Goal: Transaction & Acquisition: Purchase product/service

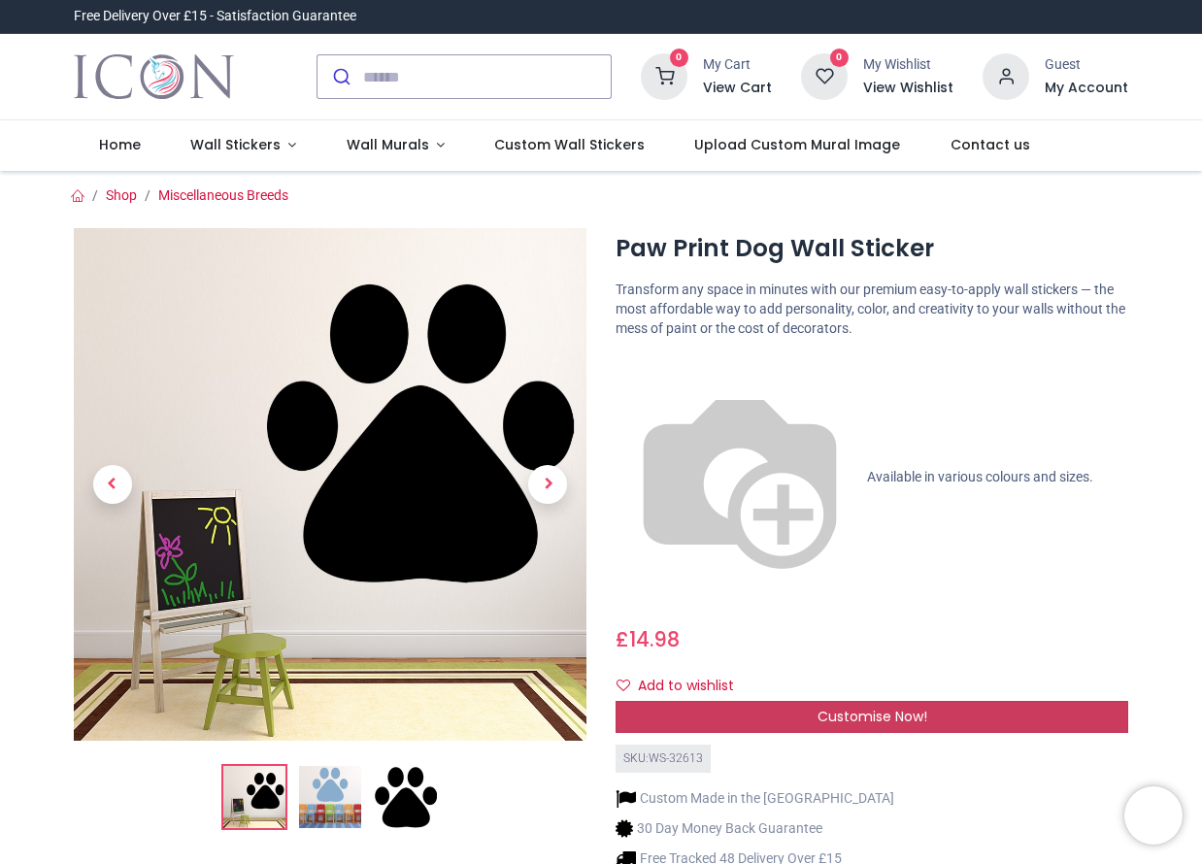
click at [805, 701] on div "Customise Now!" at bounding box center [871, 717] width 513 height 33
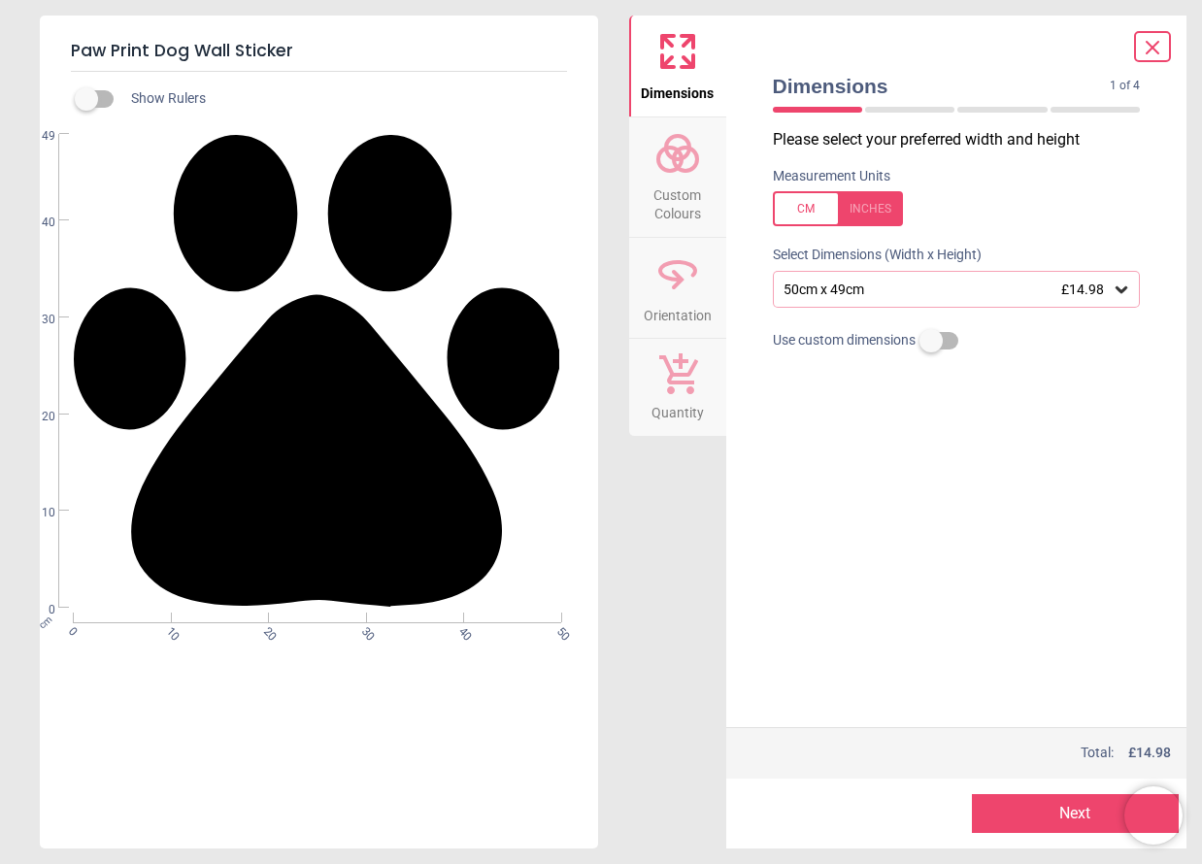
click at [885, 210] on div at bounding box center [838, 208] width 130 height 35
click at [884, 302] on div "19.7" x 19.3" (1ft 8" x 1ft 7") £14.98" at bounding box center [957, 289] width 368 height 37
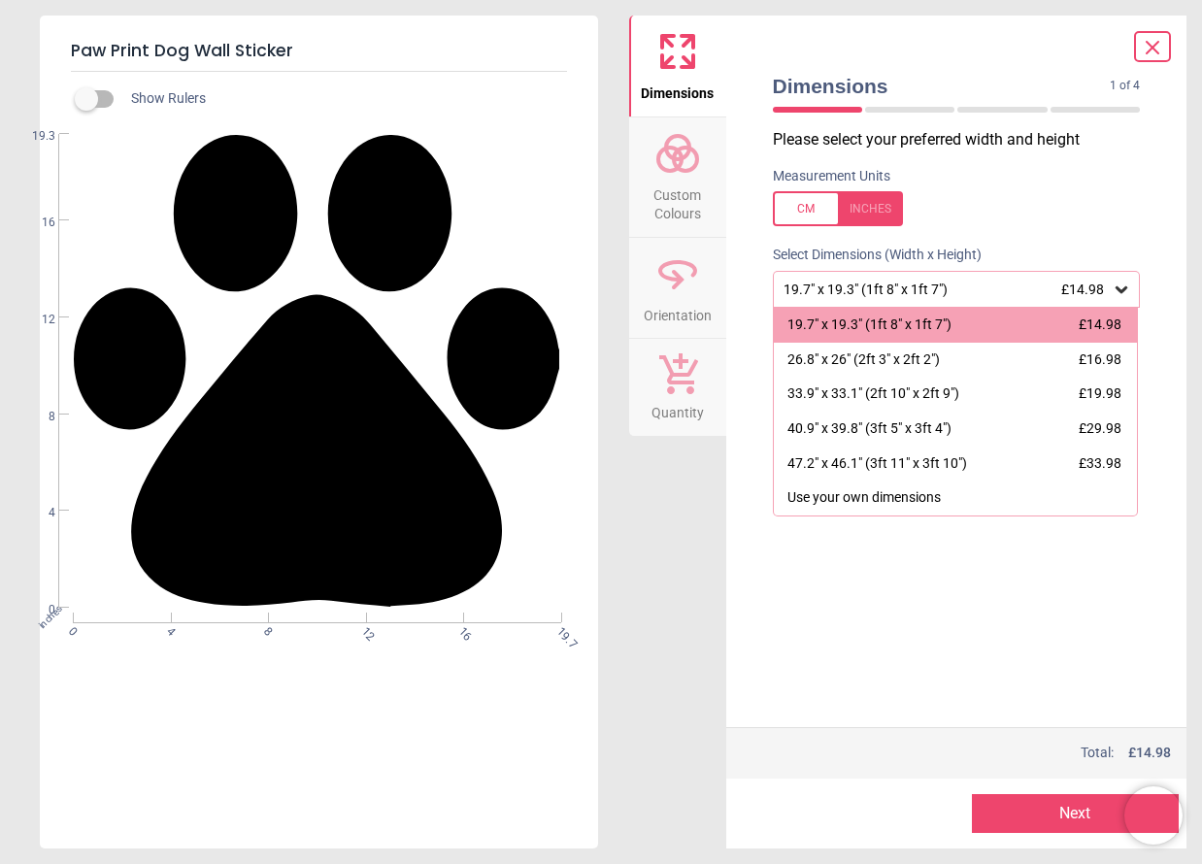
click at [874, 289] on div "19.7" x 19.3" (1ft 8" x 1ft 7") £14.98" at bounding box center [946, 290] width 331 height 17
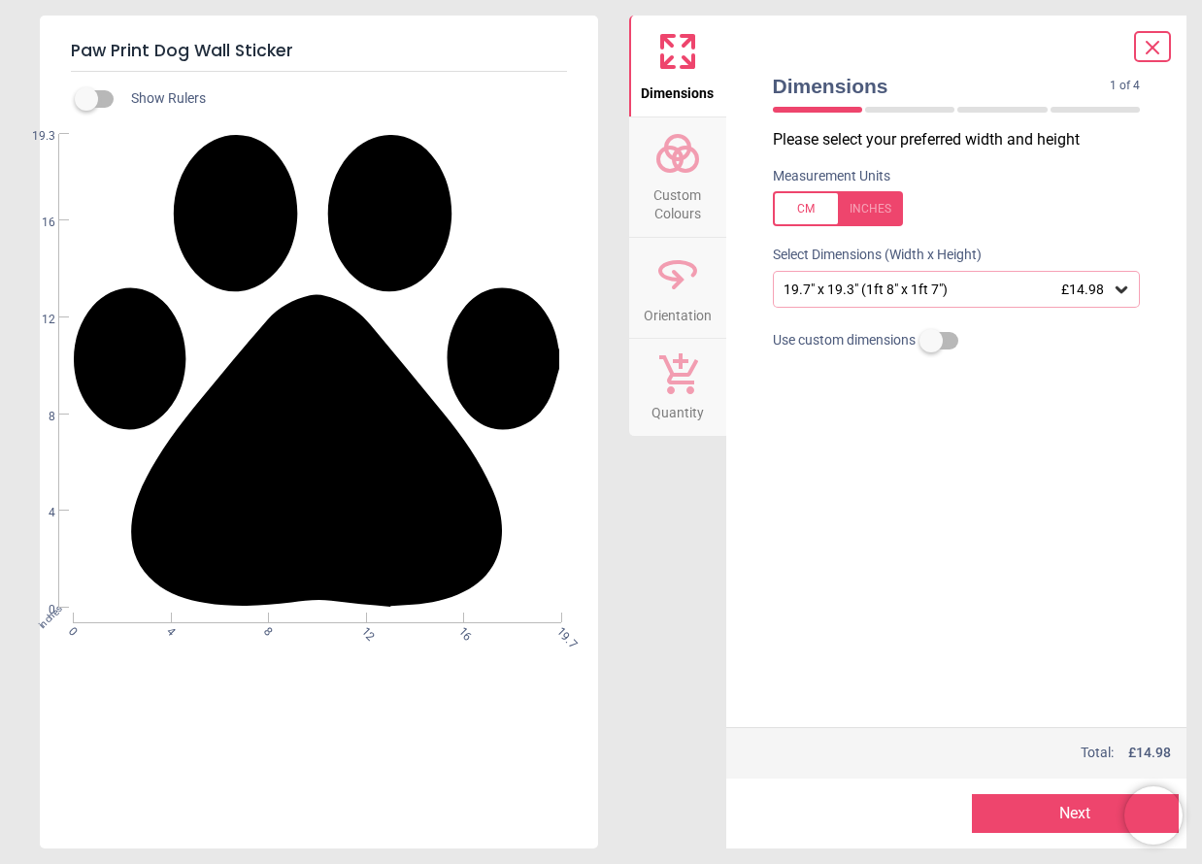
click at [1079, 808] on button "Next" at bounding box center [1075, 813] width 207 height 39
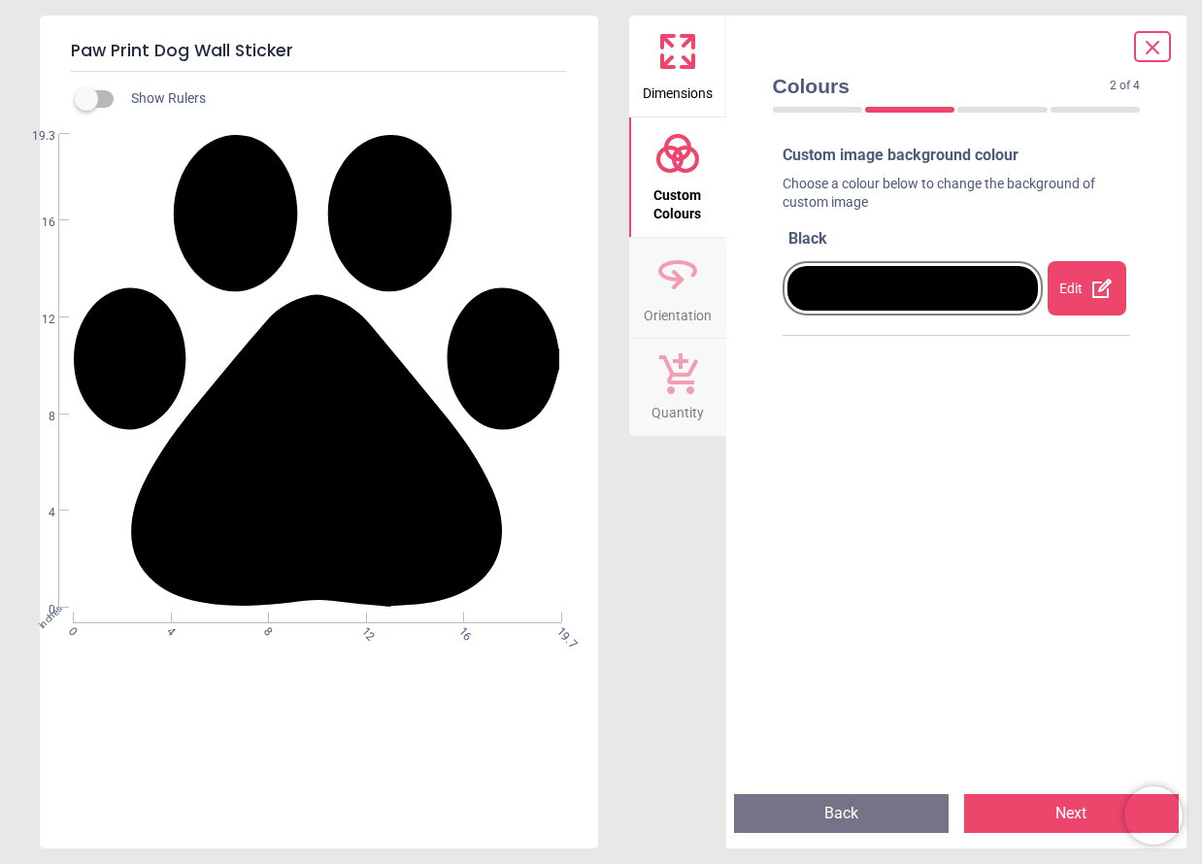
click at [1071, 276] on div "Edit" at bounding box center [1086, 288] width 79 height 54
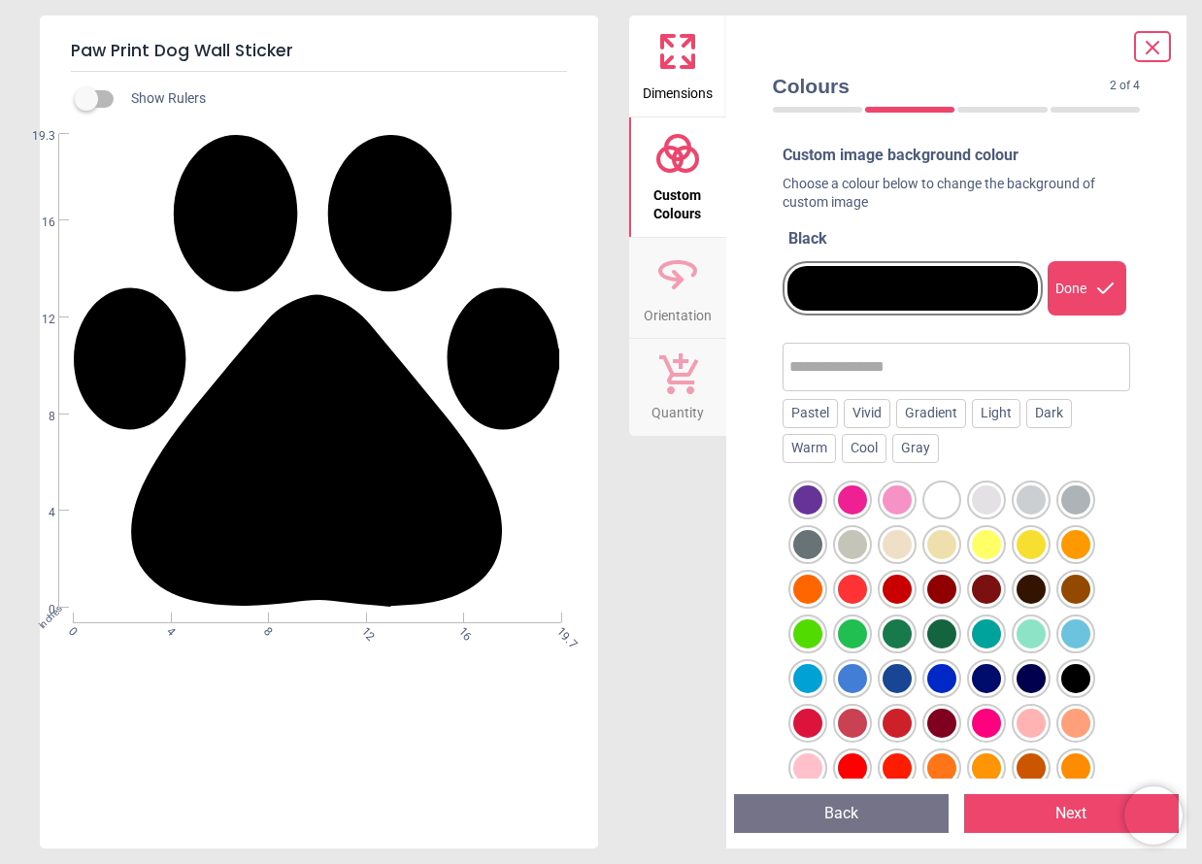
click at [1072, 626] on div at bounding box center [1075, 633] width 29 height 29
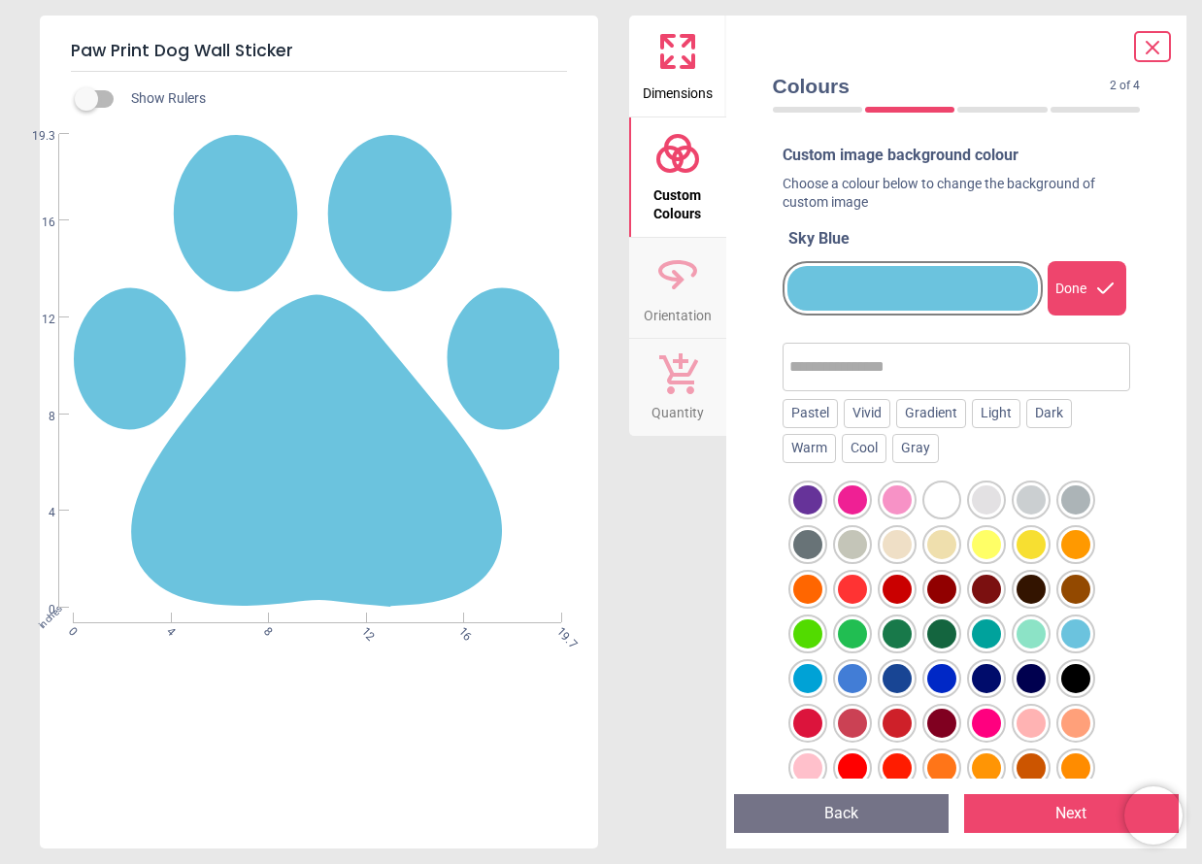
click at [932, 675] on div at bounding box center [941, 678] width 29 height 29
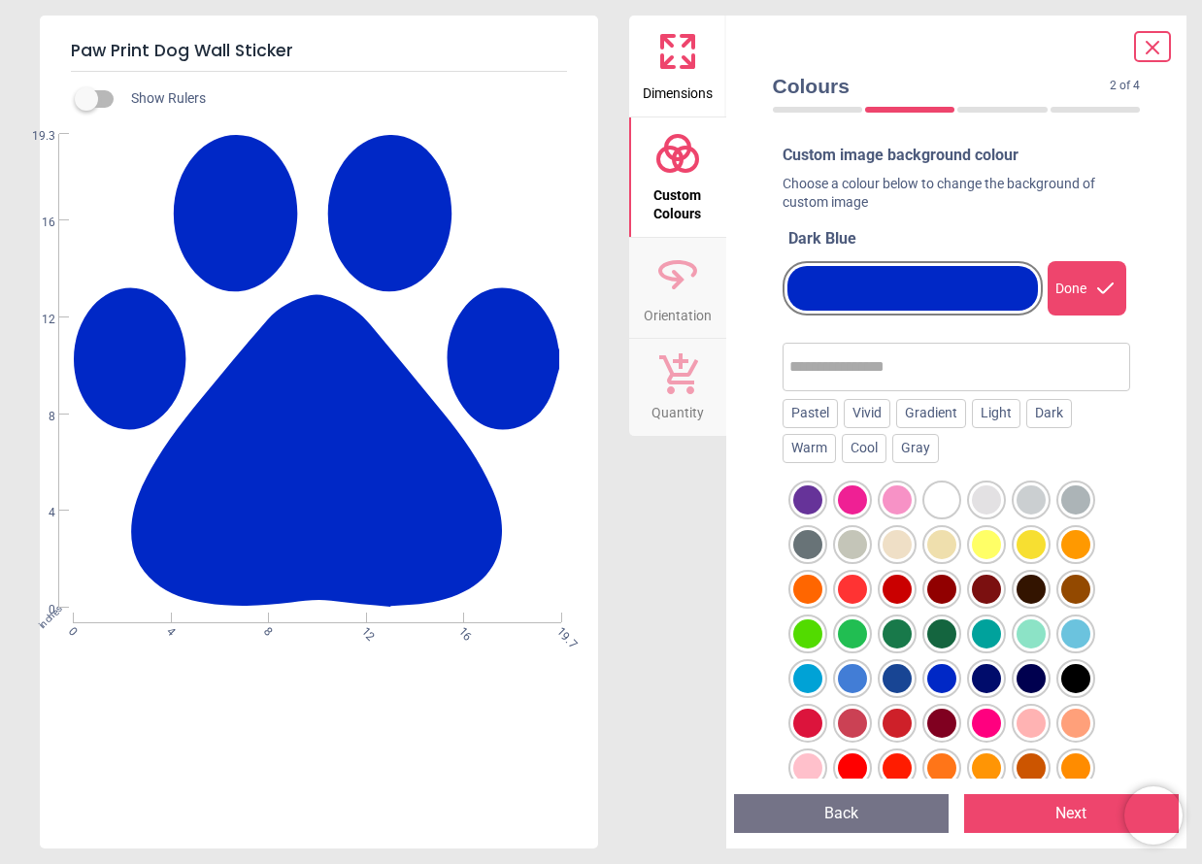
click at [895, 679] on div at bounding box center [896, 678] width 29 height 29
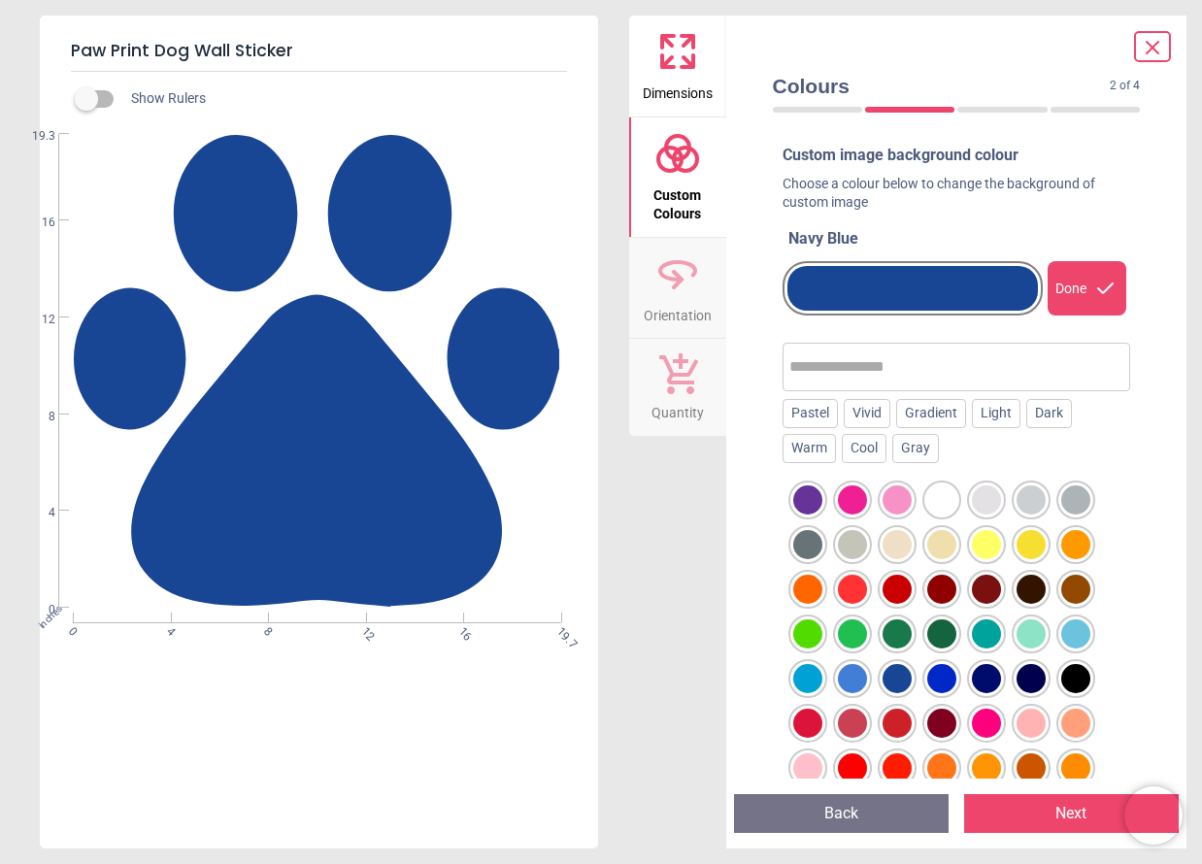
click at [838, 682] on div at bounding box center [852, 678] width 29 height 29
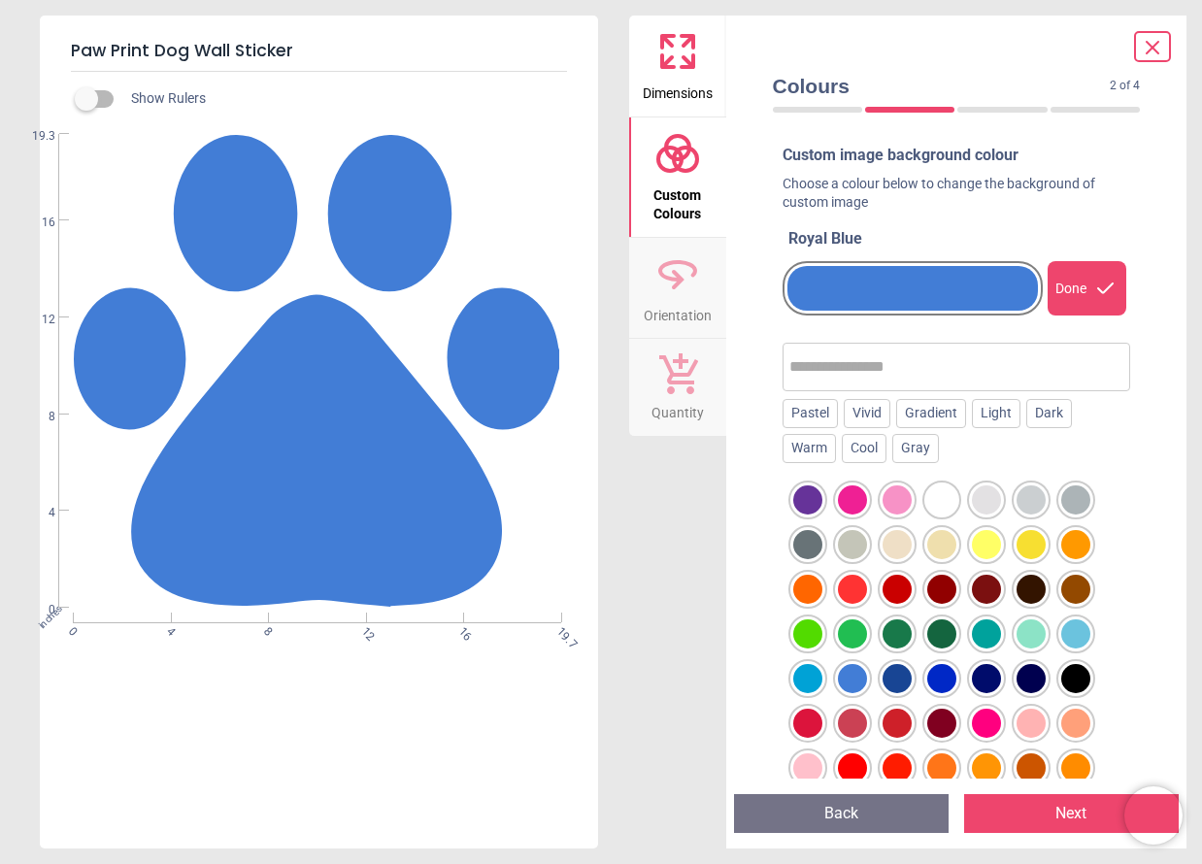
click at [886, 679] on div at bounding box center [896, 678] width 29 height 29
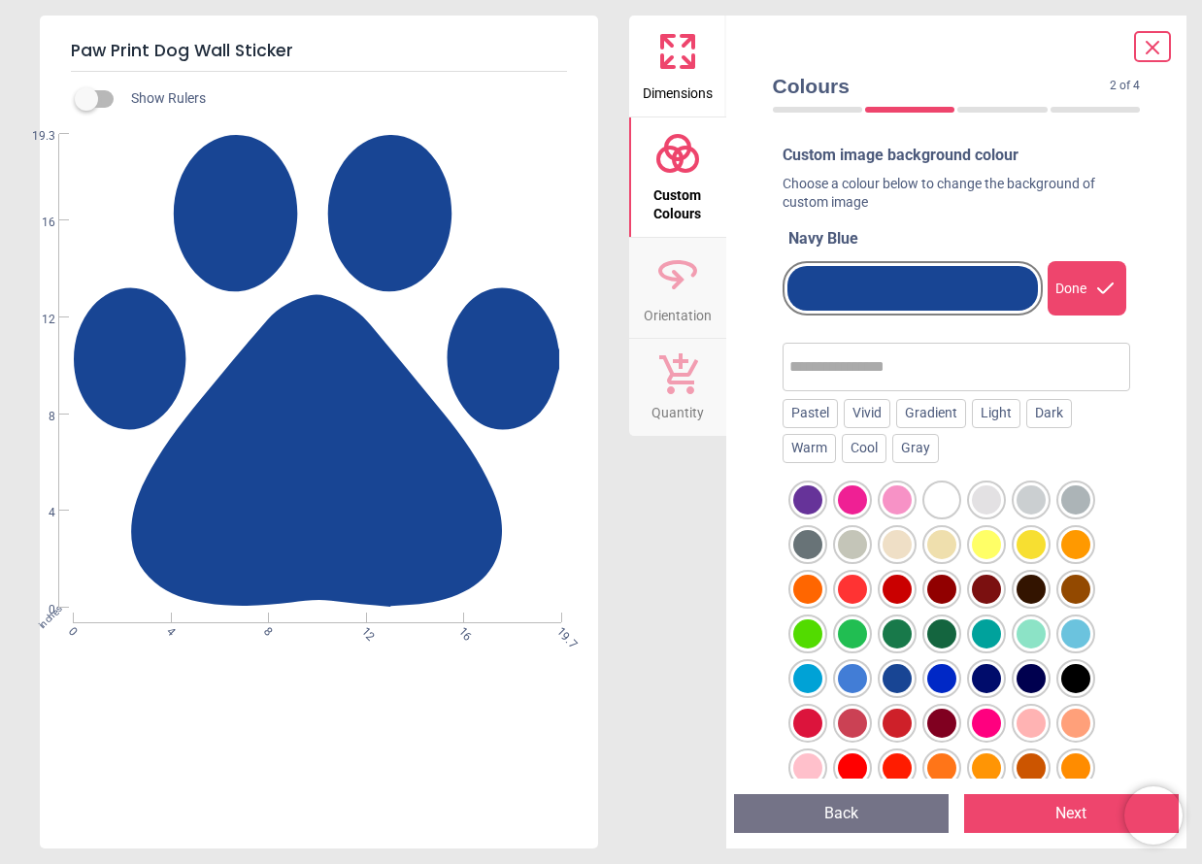
click at [838, 684] on div at bounding box center [852, 678] width 29 height 29
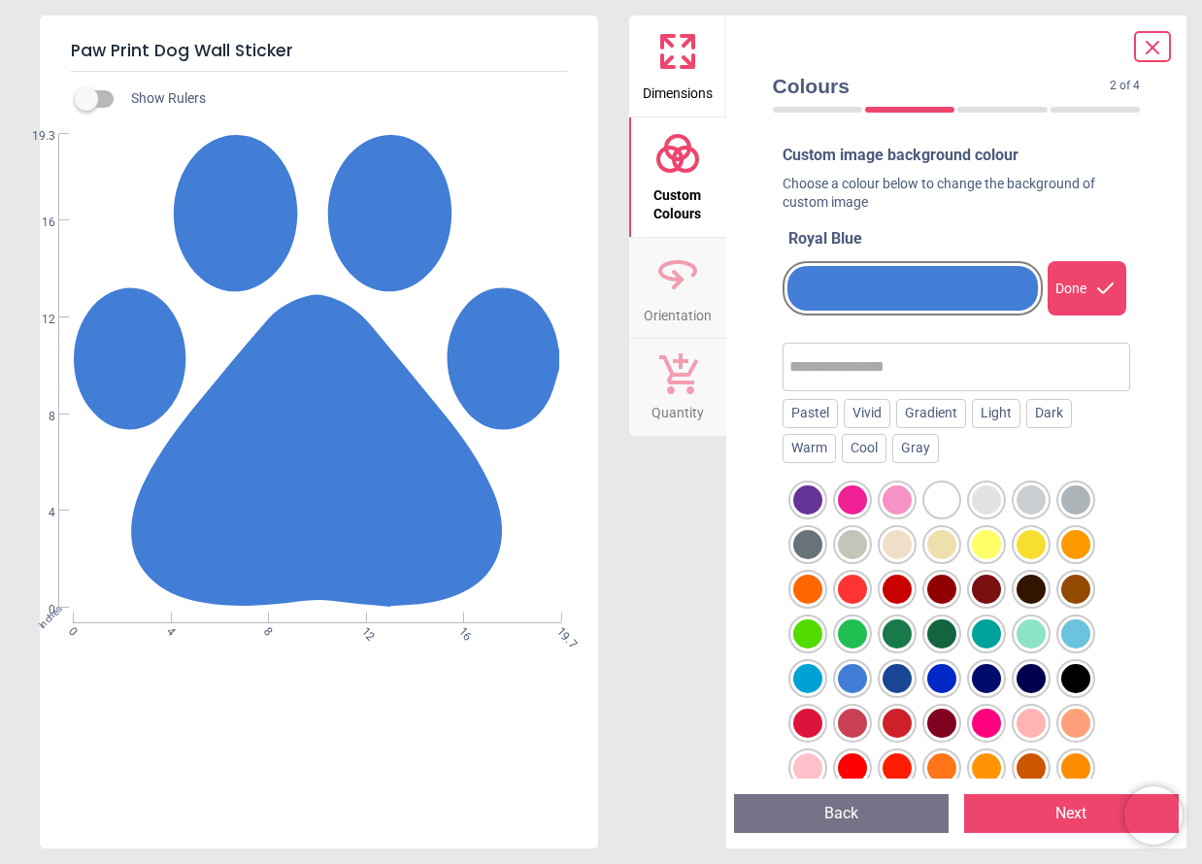
click at [795, 673] on div at bounding box center [807, 678] width 29 height 29
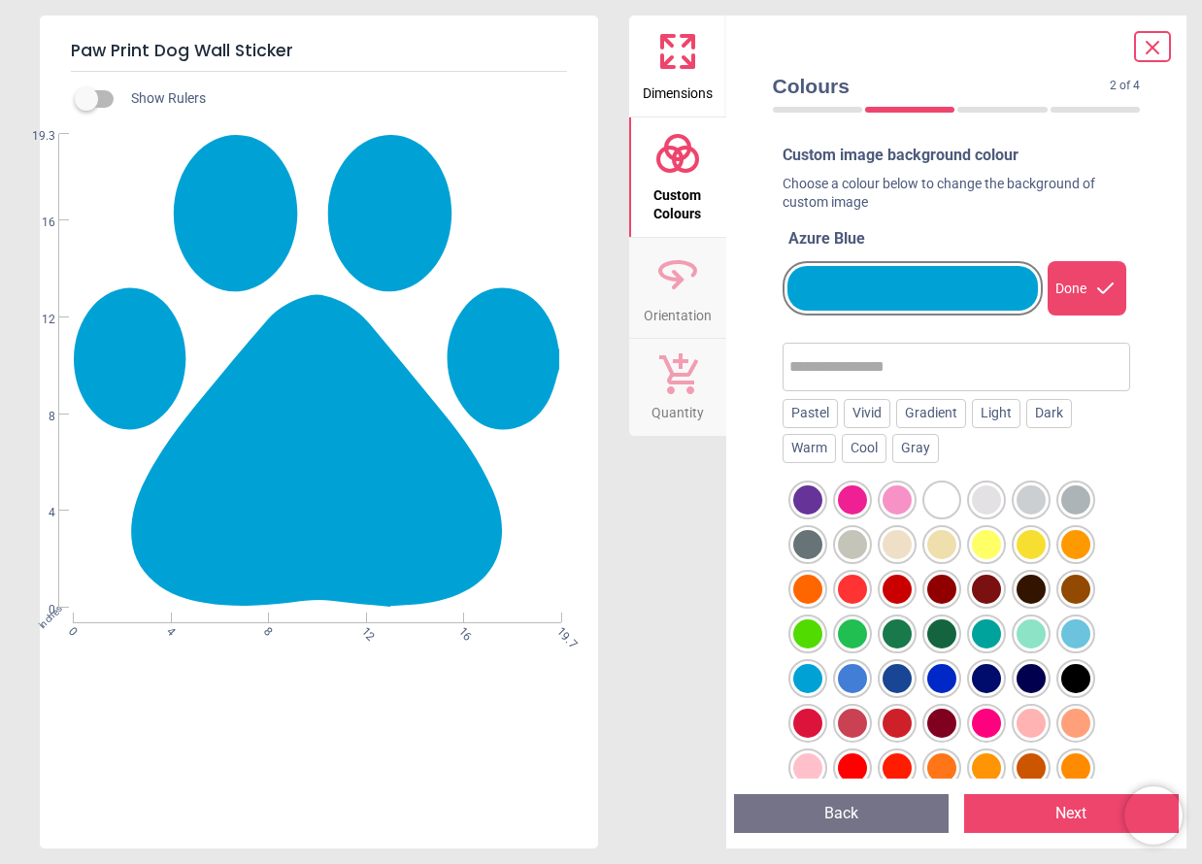
click at [679, 292] on icon at bounding box center [677, 273] width 47 height 47
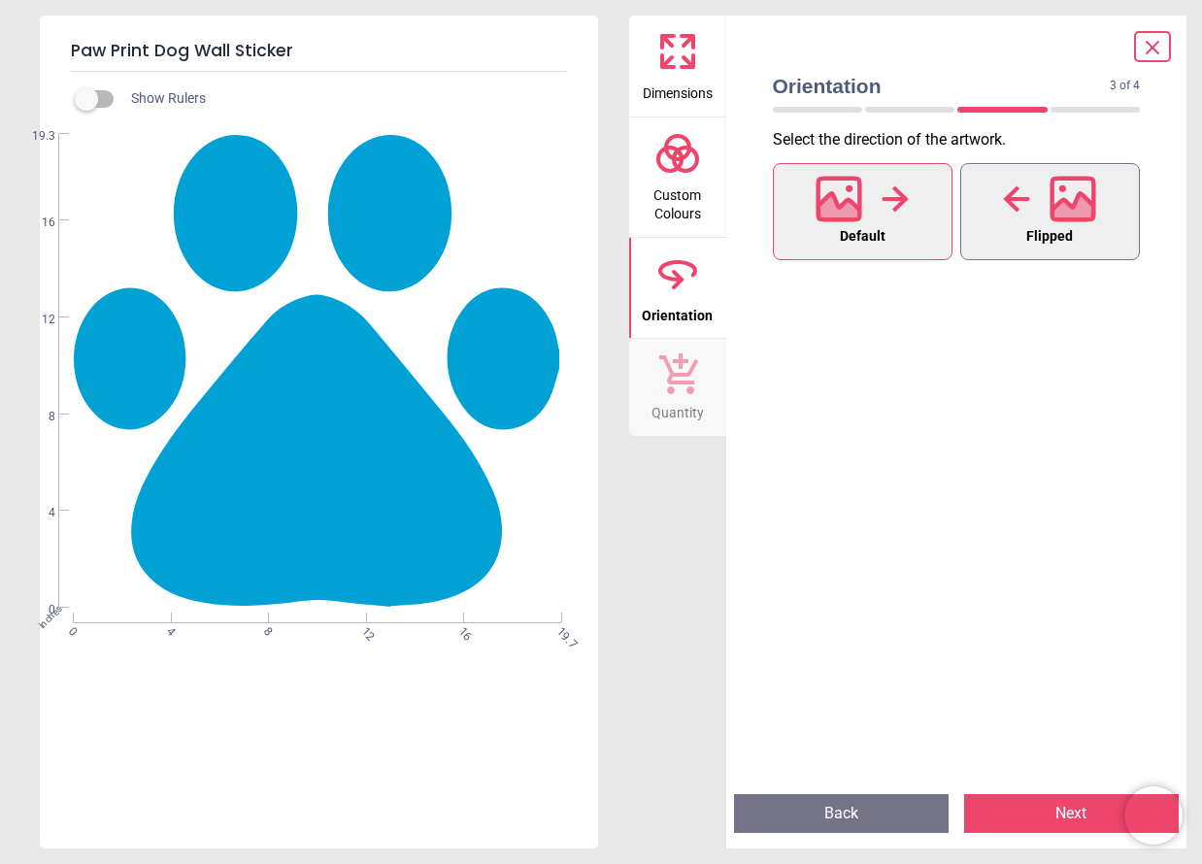
click at [1077, 229] on button "Flipped" at bounding box center [1050, 211] width 180 height 97
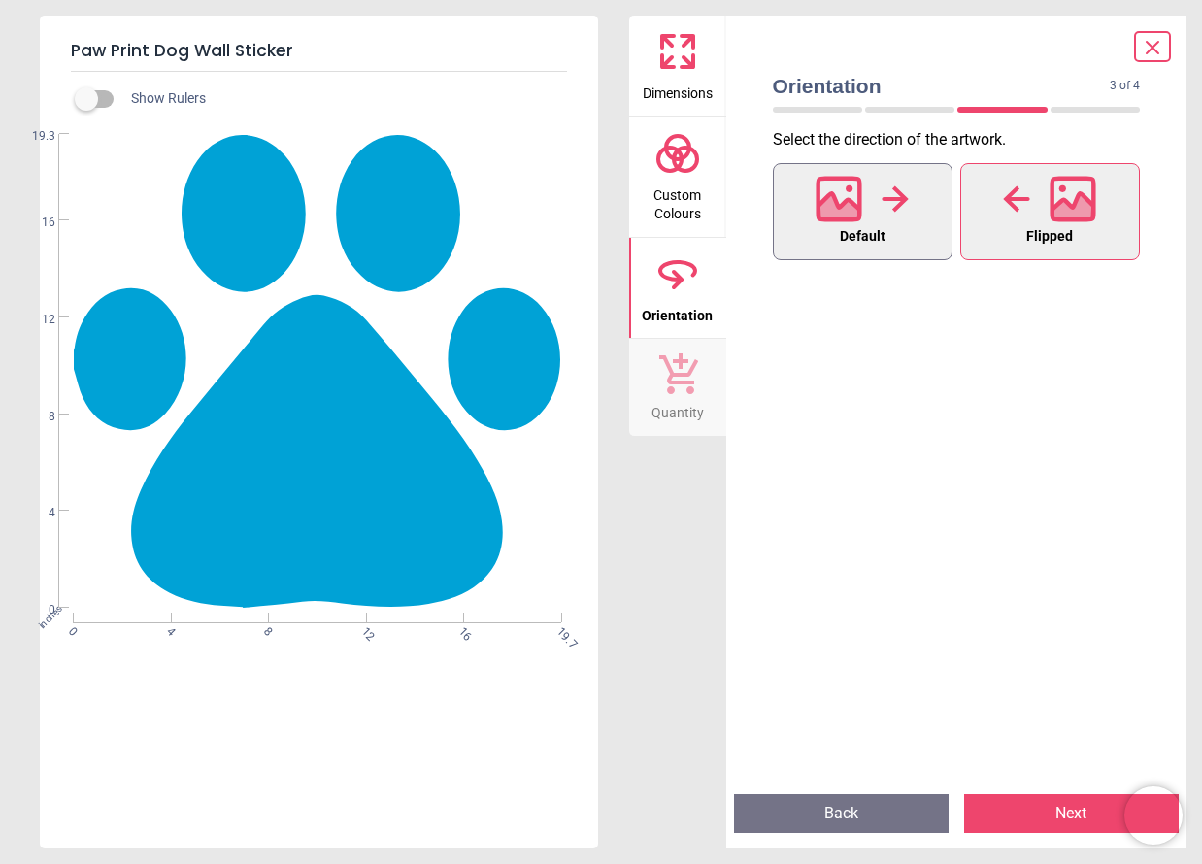
click at [885, 233] on span "Default" at bounding box center [863, 236] width 46 height 25
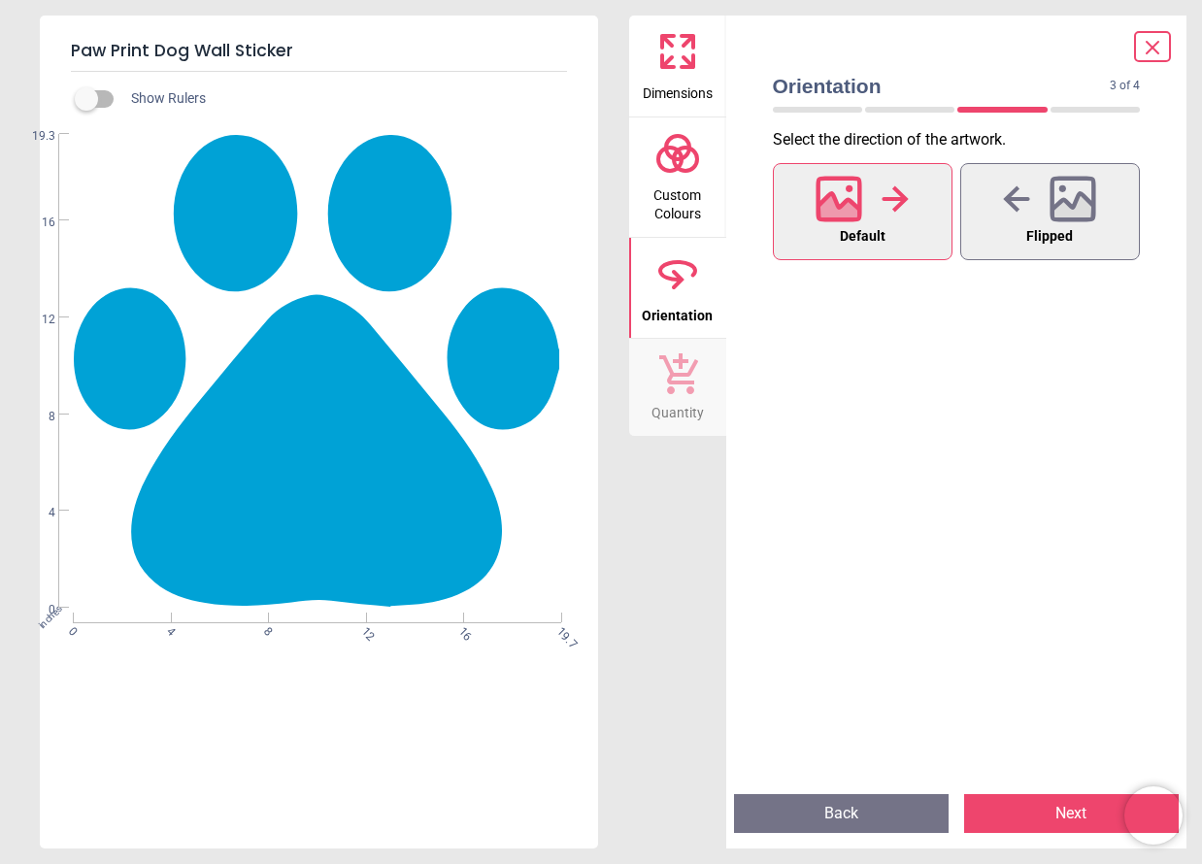
click at [689, 394] on span "Quantity" at bounding box center [677, 408] width 52 height 29
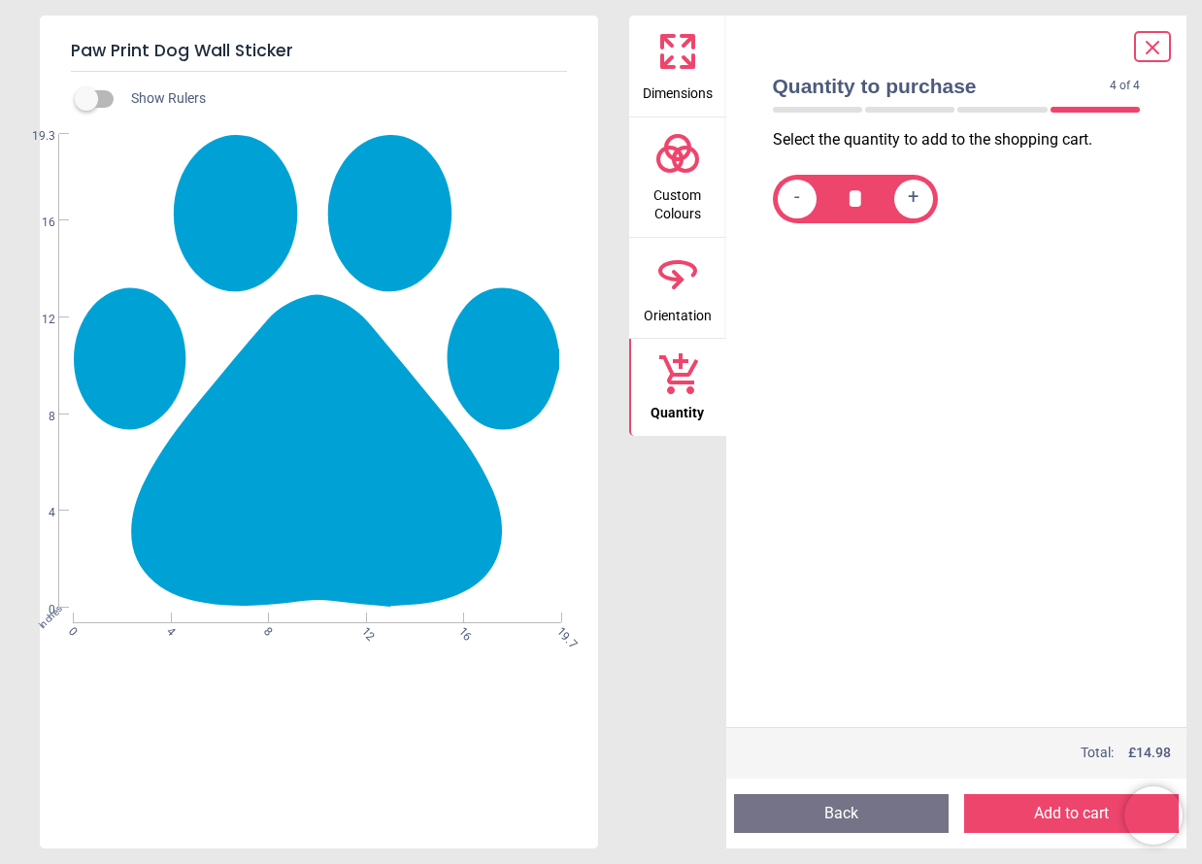
click at [924, 199] on div "+" at bounding box center [913, 199] width 39 height 39
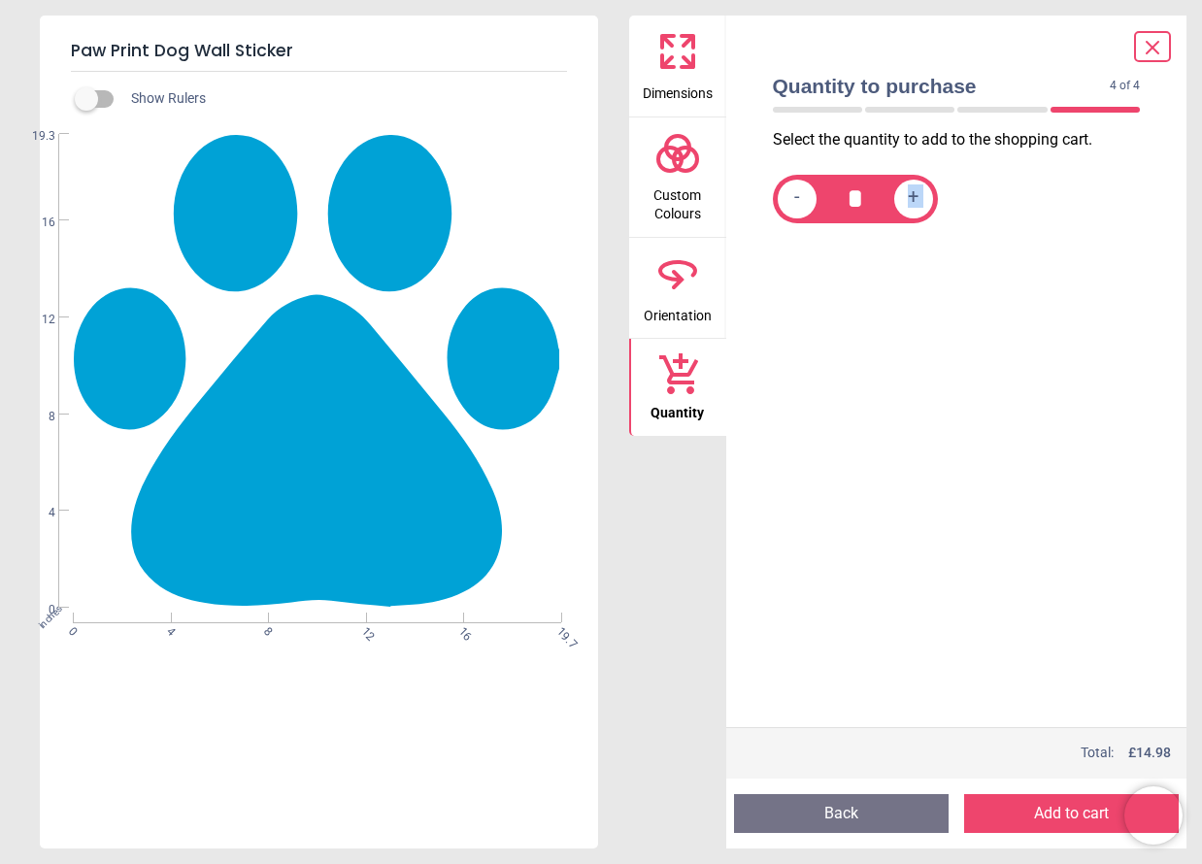
type input "*"
click at [946, 478] on div "Select the quantity to add to the shopping cart. - * +" at bounding box center [956, 428] width 399 height 598
click at [1046, 815] on button "Add to cart" at bounding box center [1071, 813] width 215 height 39
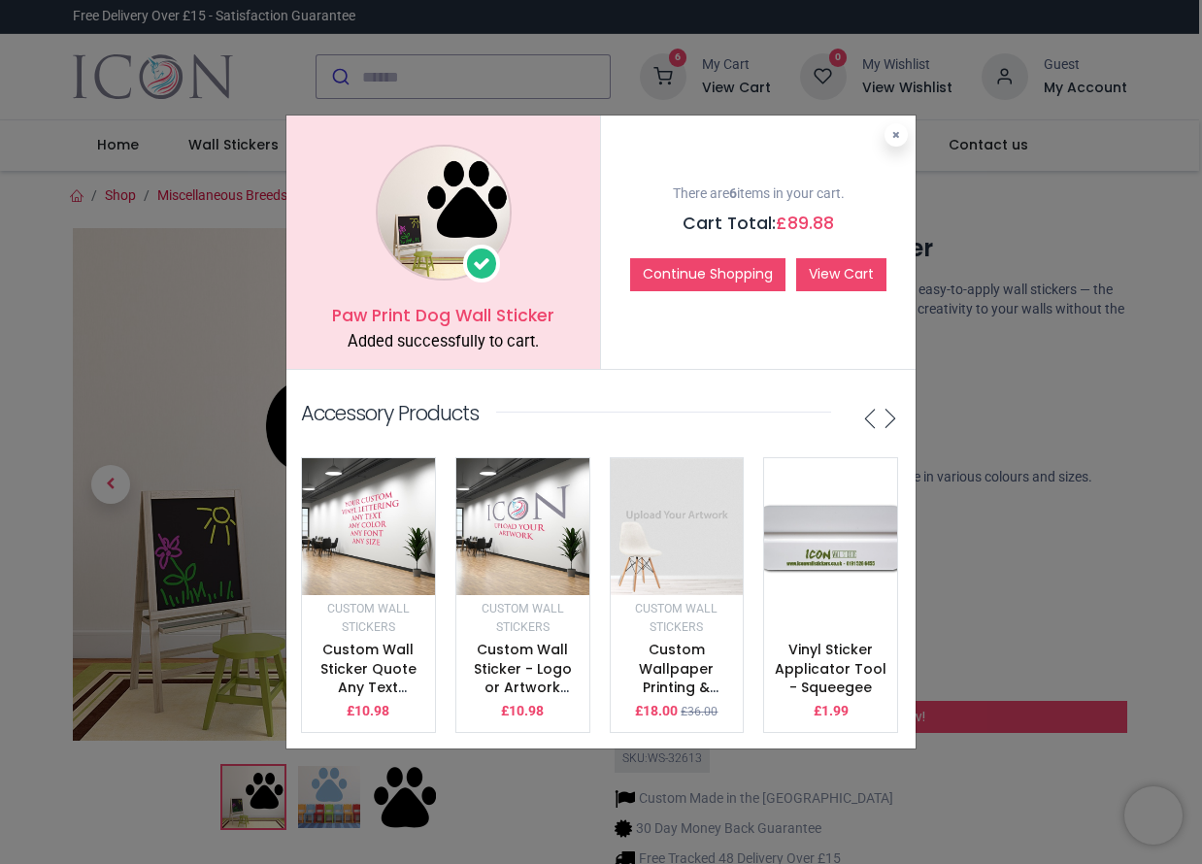
click at [841, 277] on link "View Cart" at bounding box center [841, 274] width 90 height 33
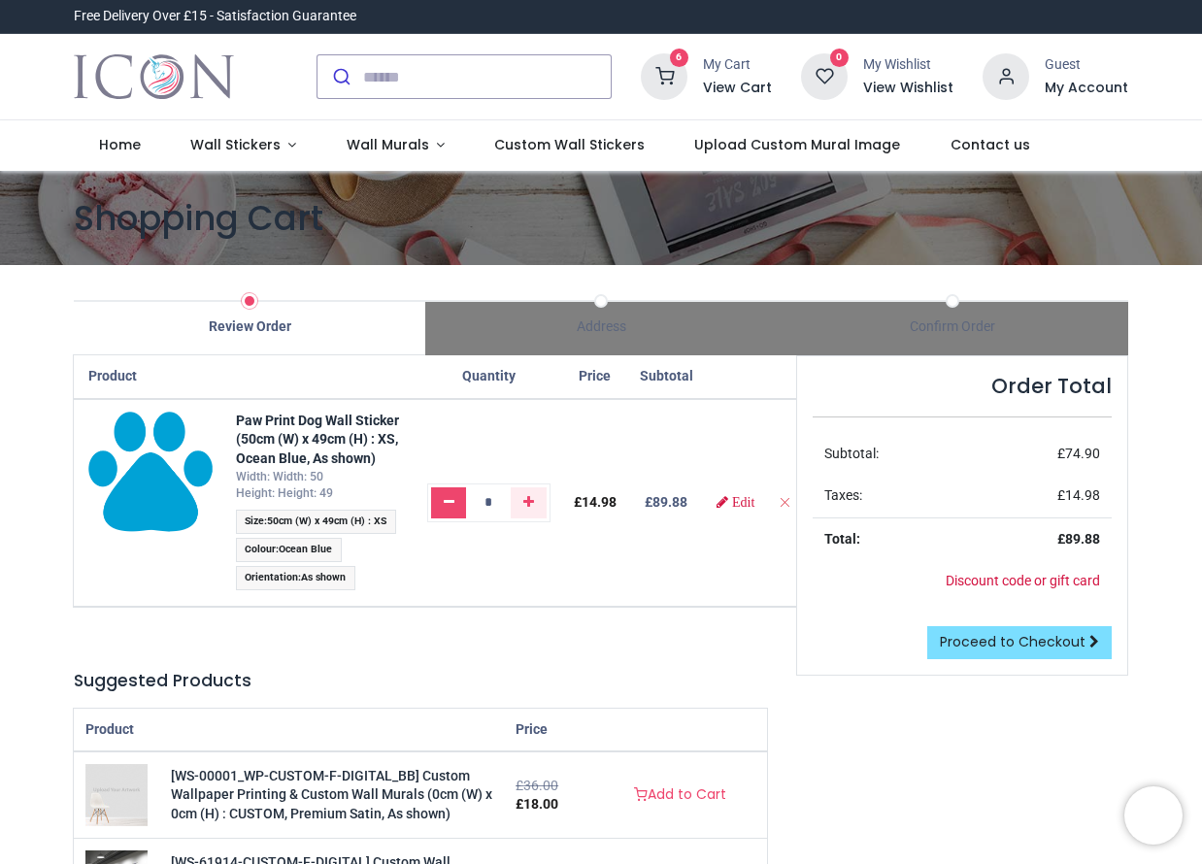
click at [454, 505] on icon "Remove one" at bounding box center [449, 502] width 11 height 14
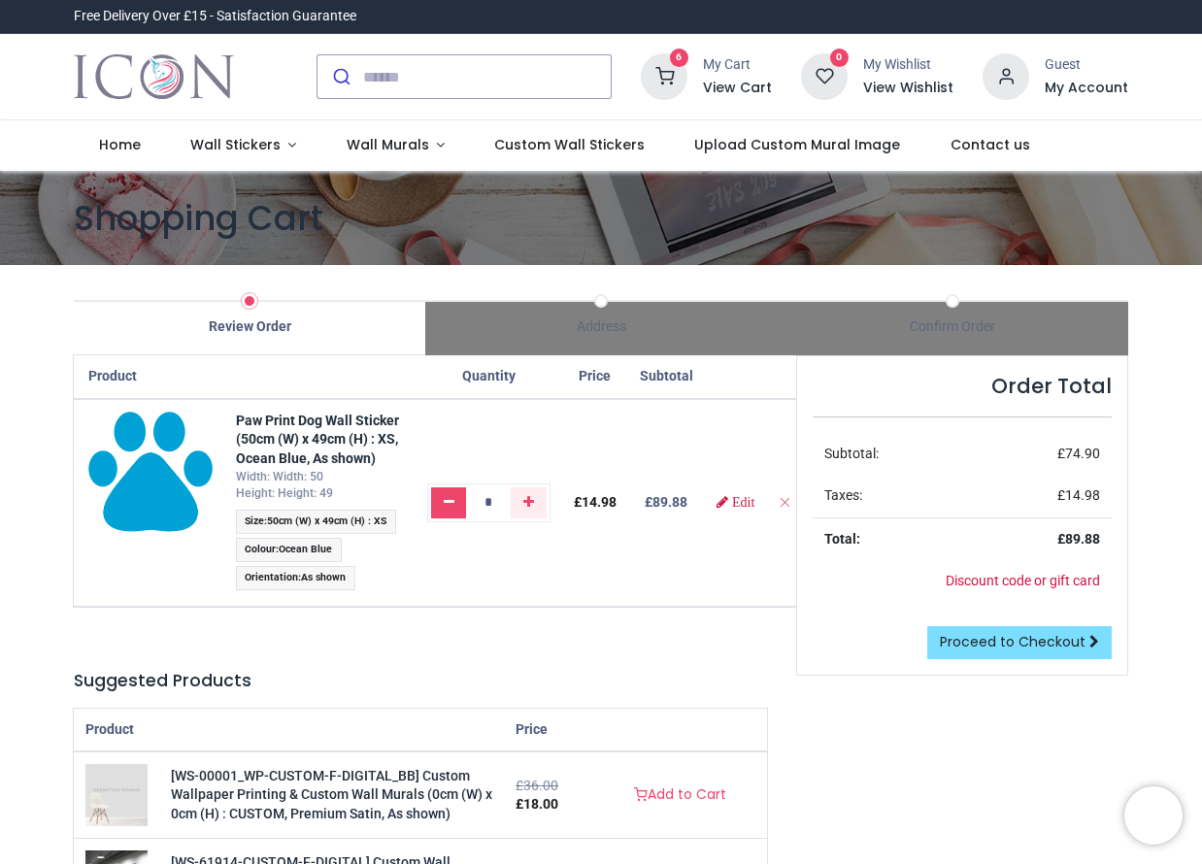
click at [454, 505] on icon "Remove one" at bounding box center [449, 502] width 11 height 14
type input "*"
click at [454, 505] on icon "Remove one" at bounding box center [449, 502] width 11 height 14
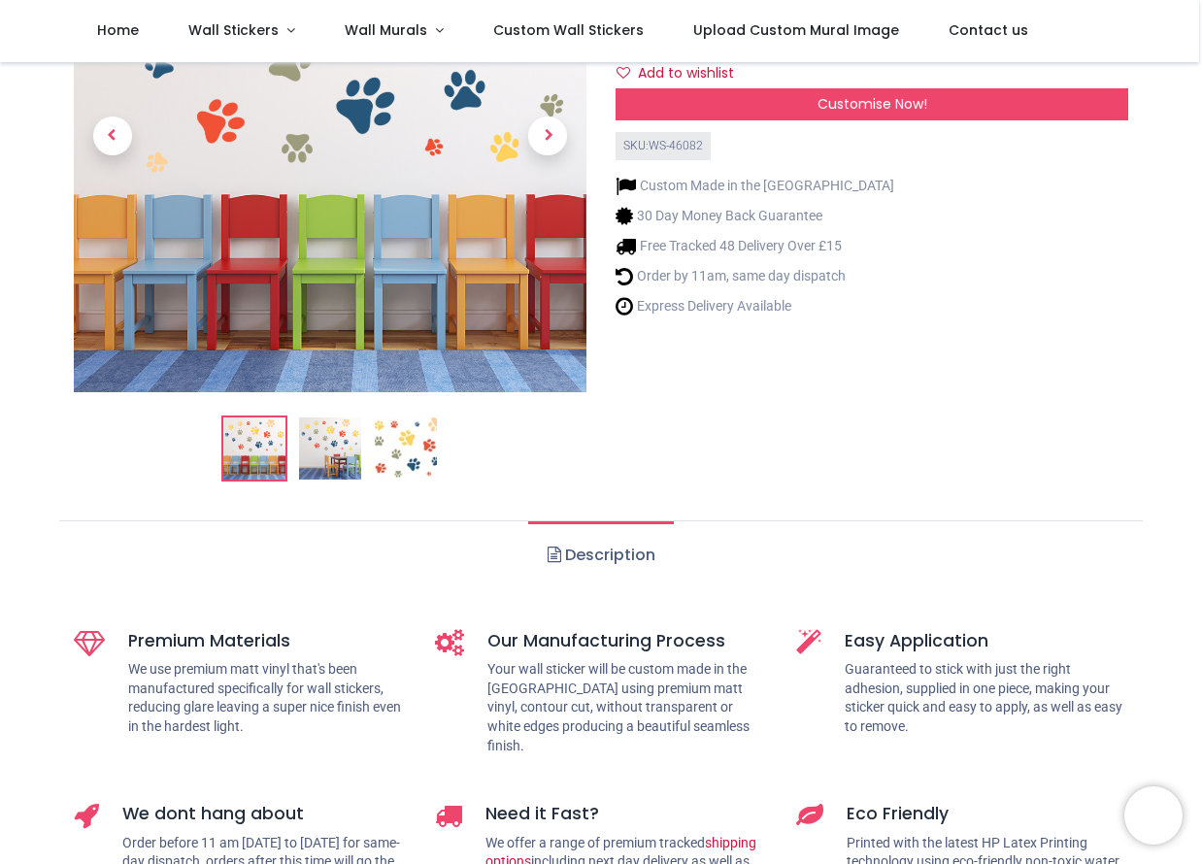
scroll to position [206, 0]
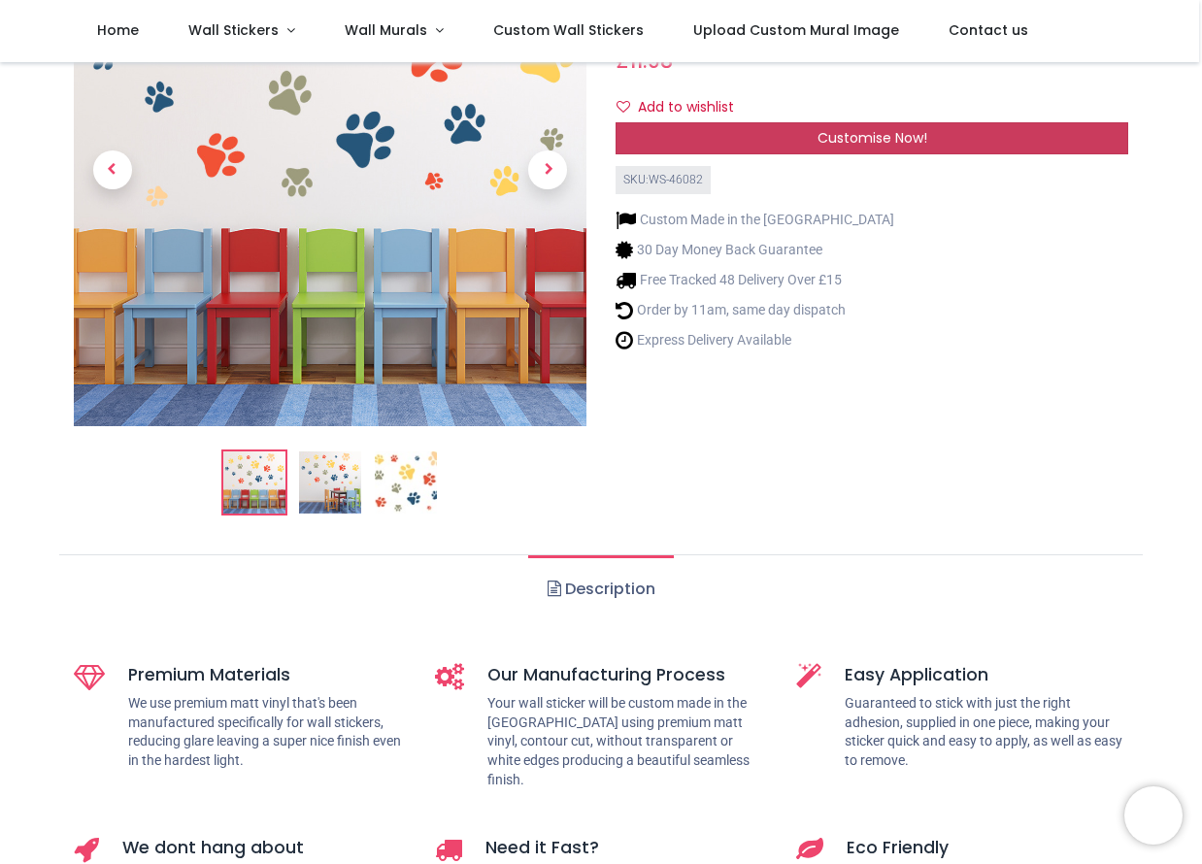
click at [780, 141] on div "Customise Now!" at bounding box center [871, 138] width 513 height 33
